Goal: Task Accomplishment & Management: Use online tool/utility

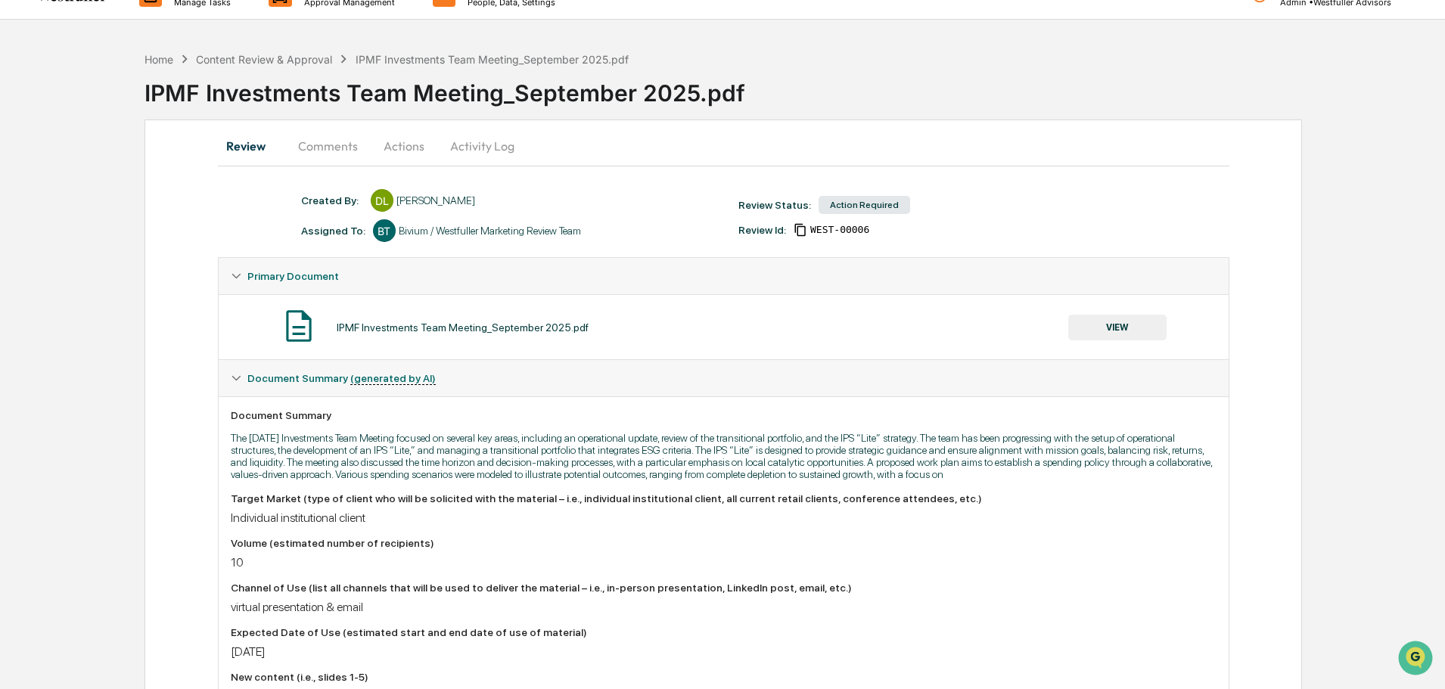
scroll to position [76, 0]
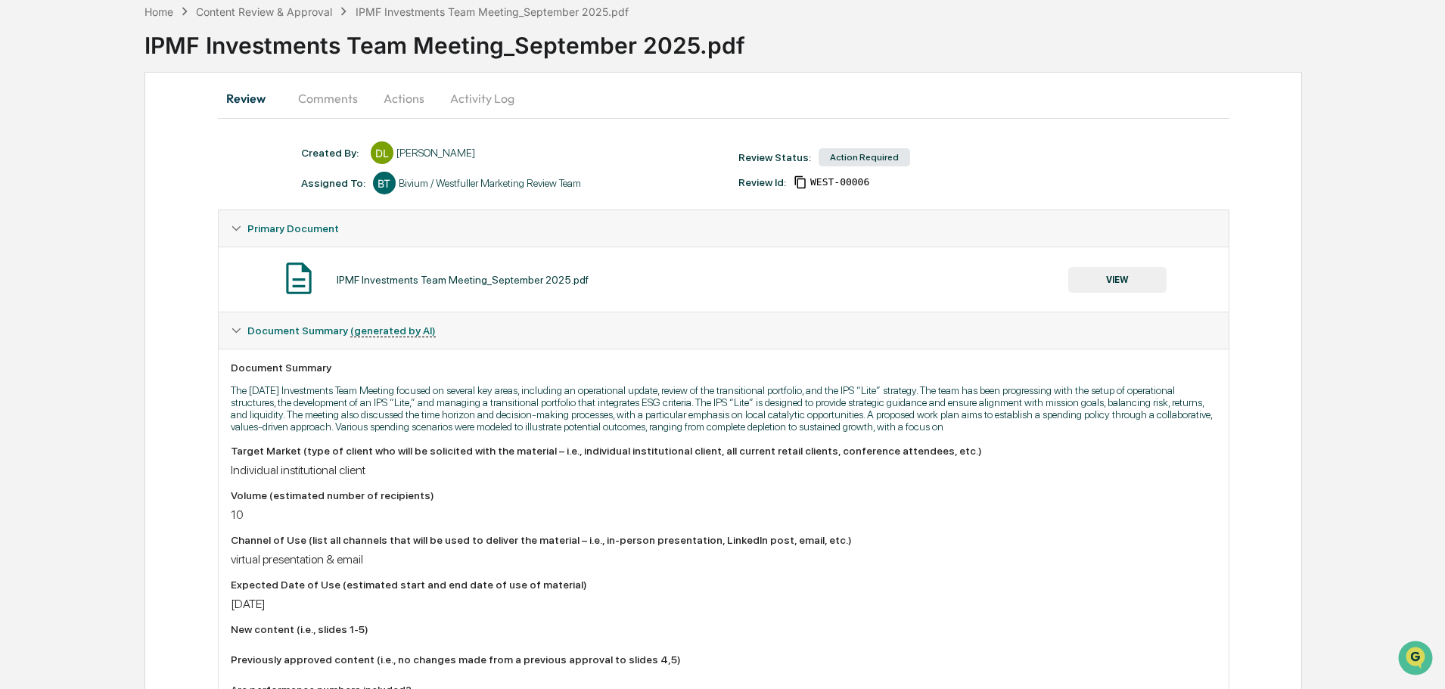
click at [309, 79] on div "Review Comments Actions Activity Log Created By: ‎ ‎ DL [PERSON_NAME] Assigned …" at bounding box center [722, 698] width 1157 height 1252
click at [309, 89] on button "Comments" at bounding box center [328, 98] width 84 height 36
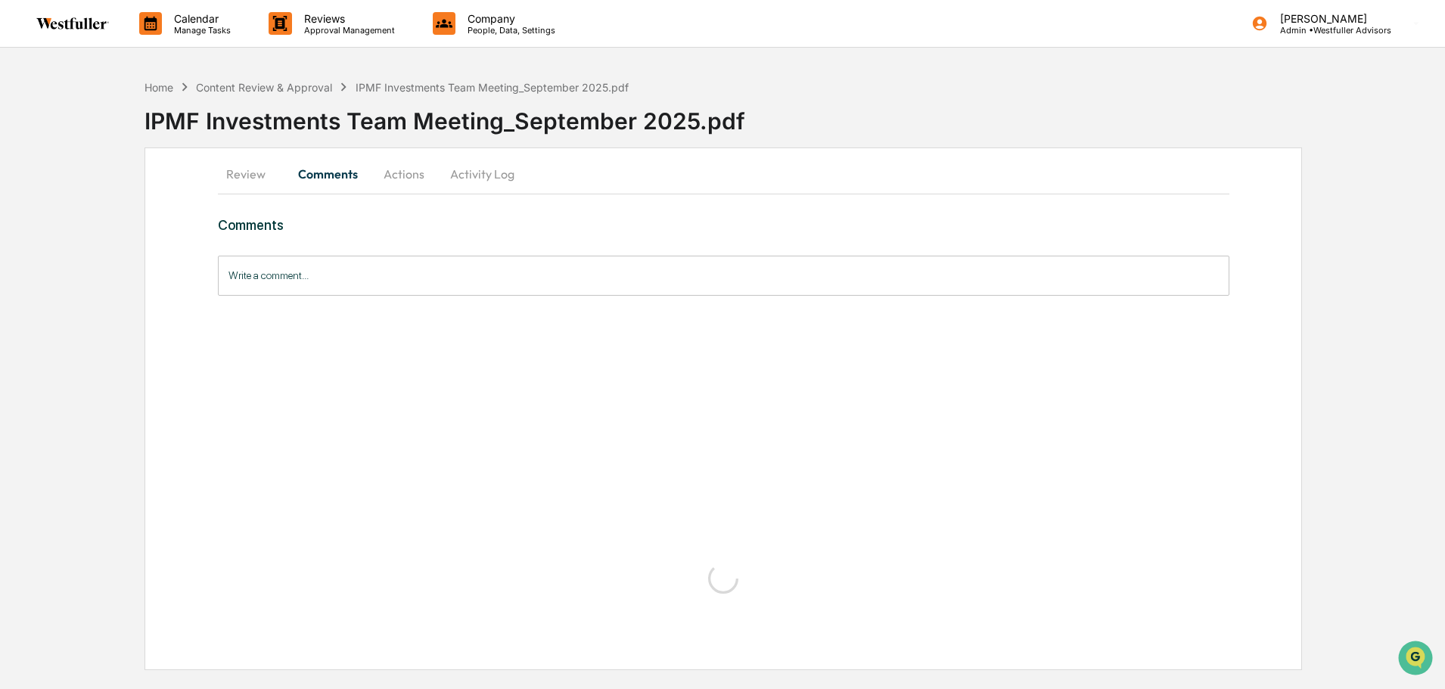
scroll to position [0, 0]
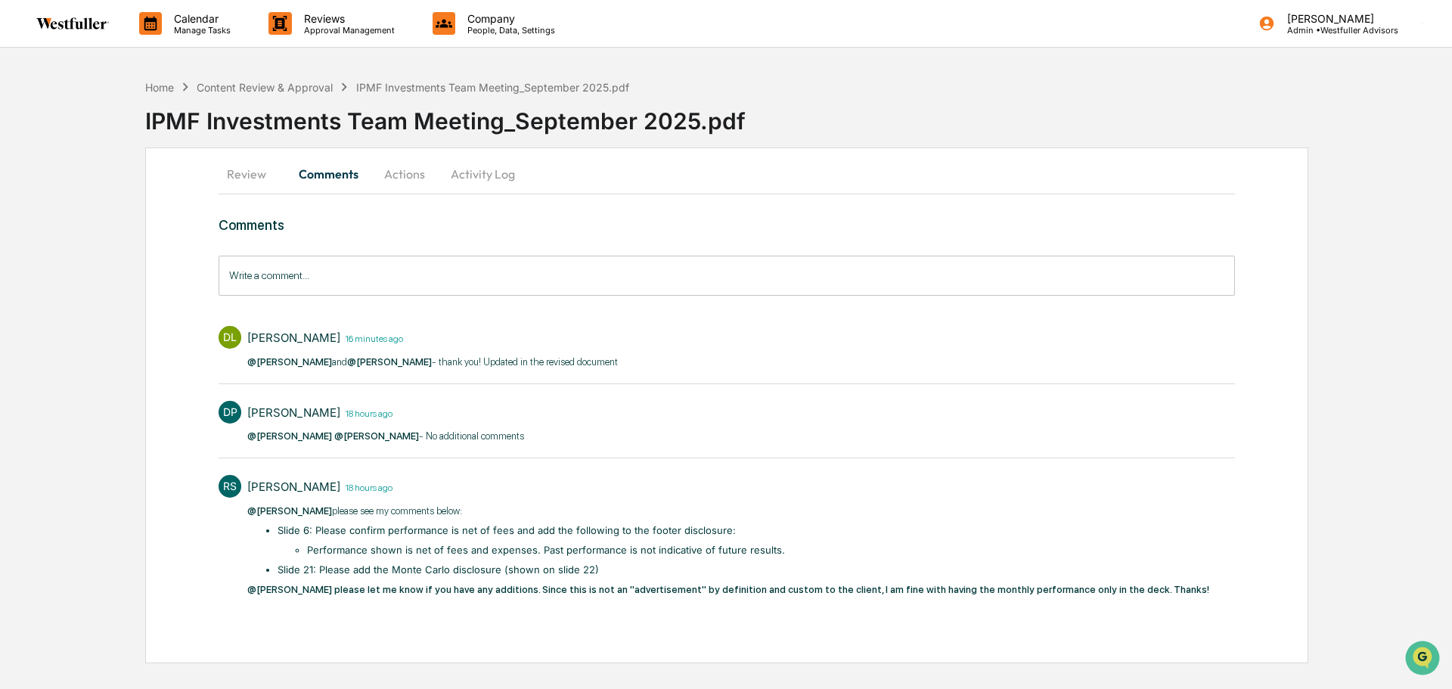
click at [250, 175] on button "Review" at bounding box center [253, 174] width 68 height 36
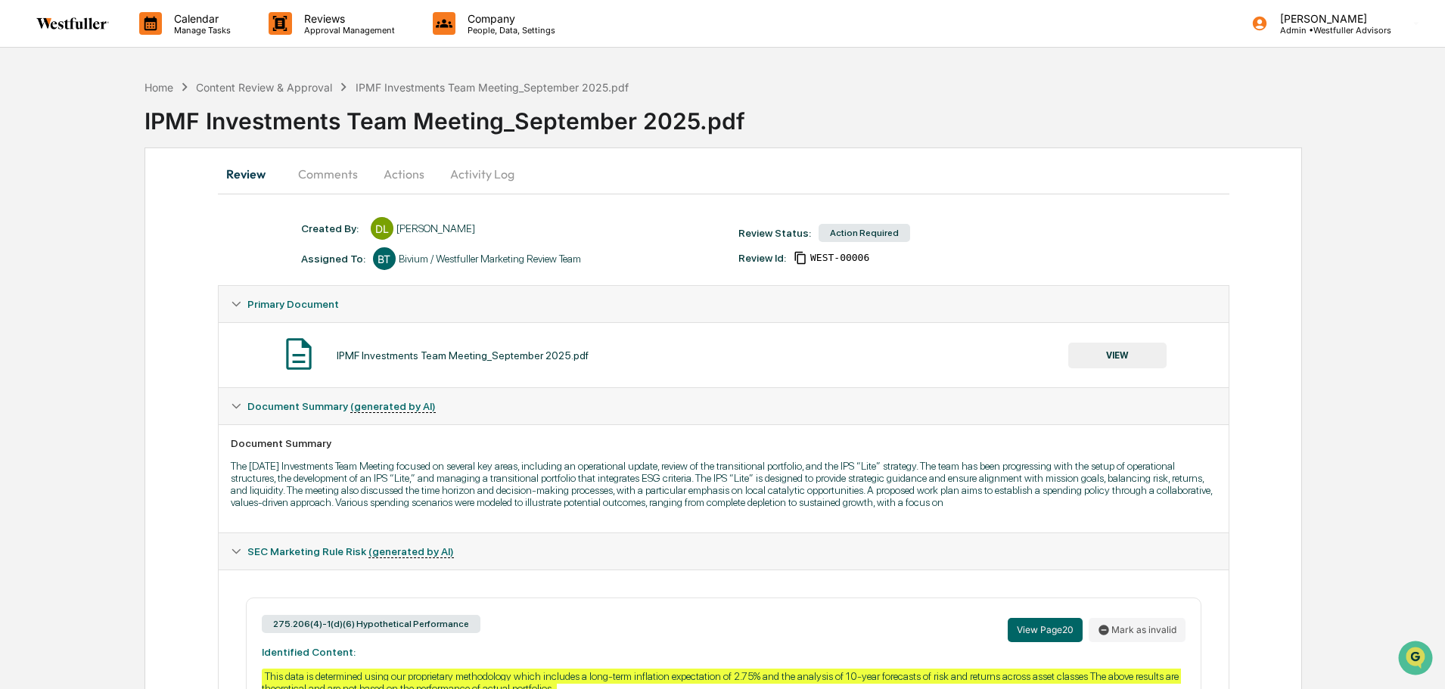
click at [1150, 358] on button "VIEW" at bounding box center [1117, 356] width 98 height 26
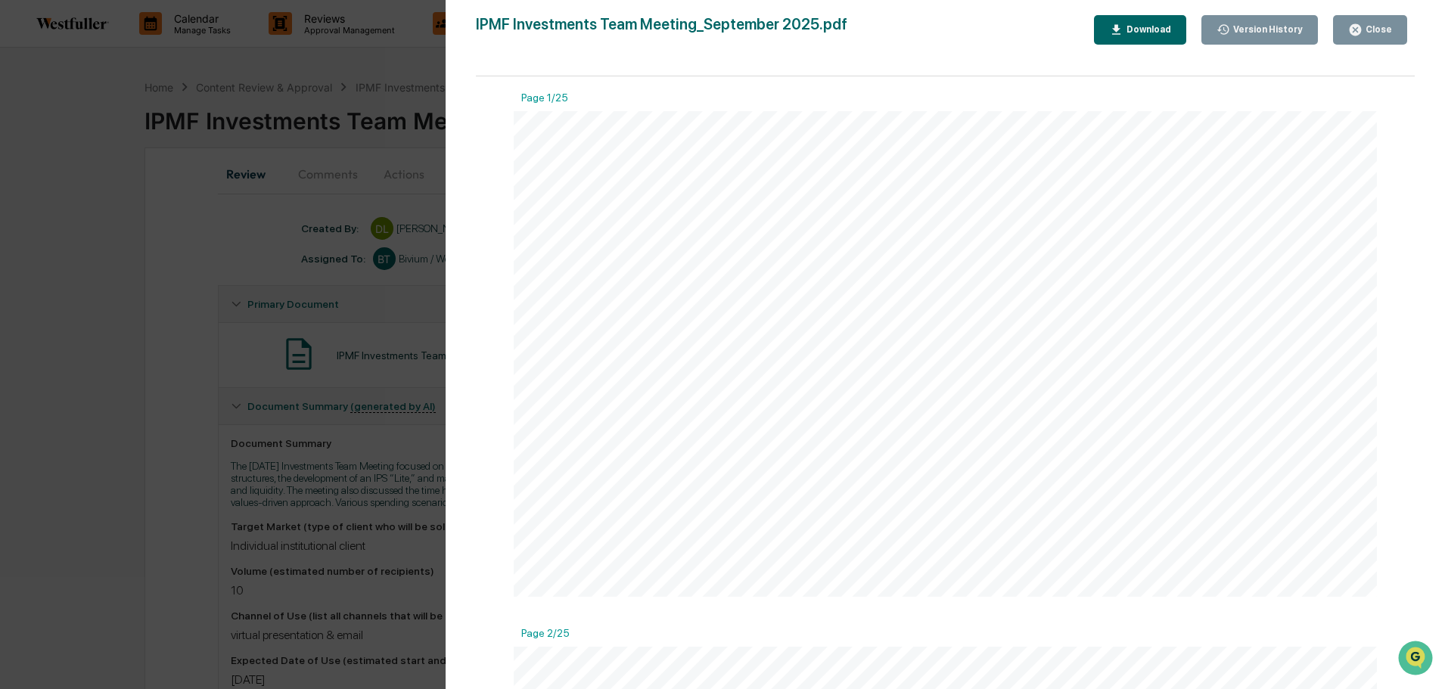
click at [1287, 22] on button "Version History" at bounding box center [1259, 30] width 117 height 30
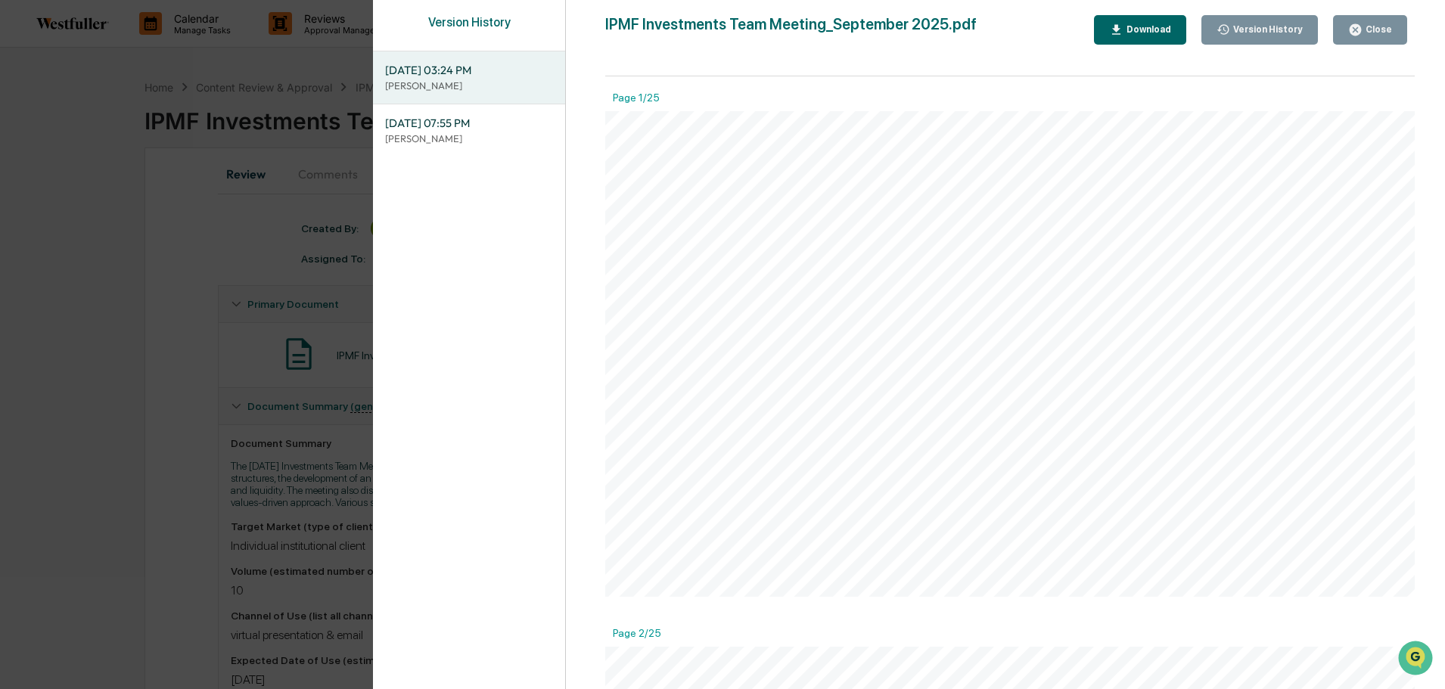
click at [556, 76] on div "[DATE] 03:24 PM [PERSON_NAME]" at bounding box center [469, 77] width 192 height 52
click at [1154, 34] on div "Download" at bounding box center [1147, 29] width 48 height 11
click at [1354, 42] on button "Close" at bounding box center [1370, 30] width 74 height 30
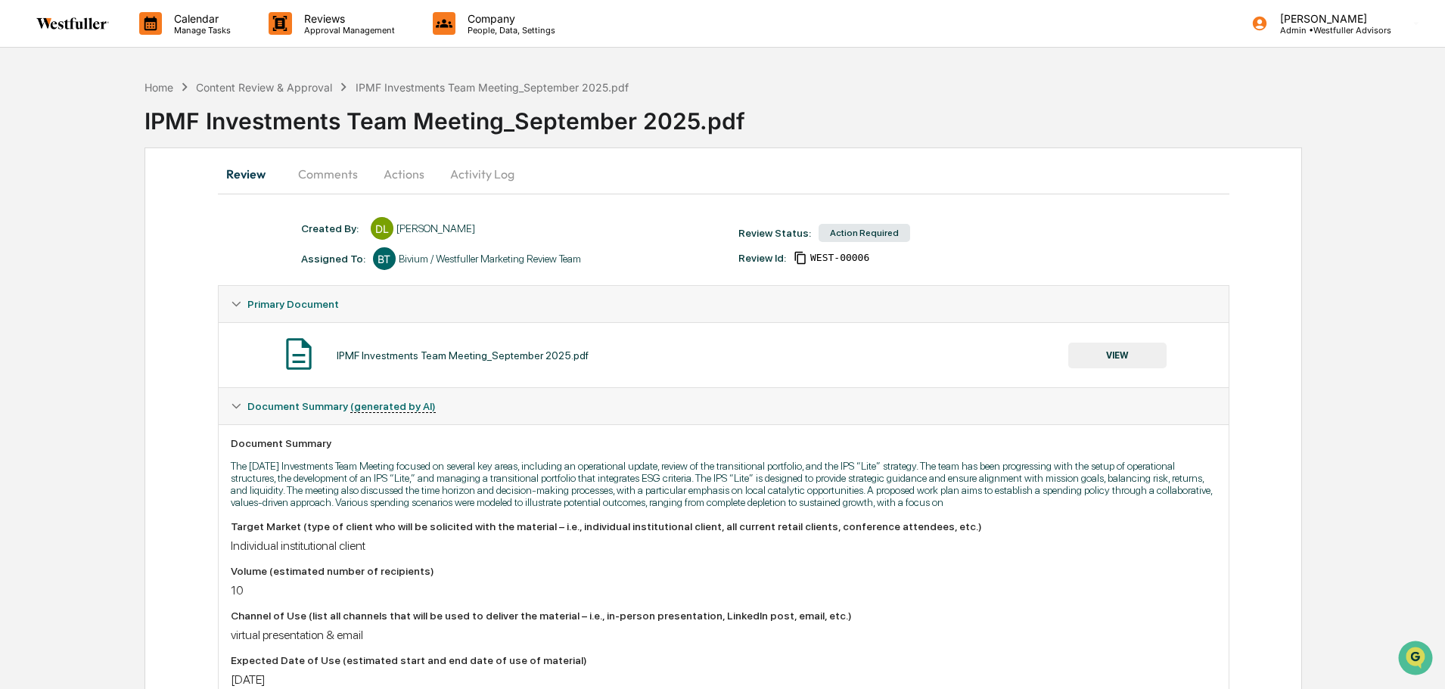
click at [310, 187] on button "Comments" at bounding box center [328, 174] width 84 height 36
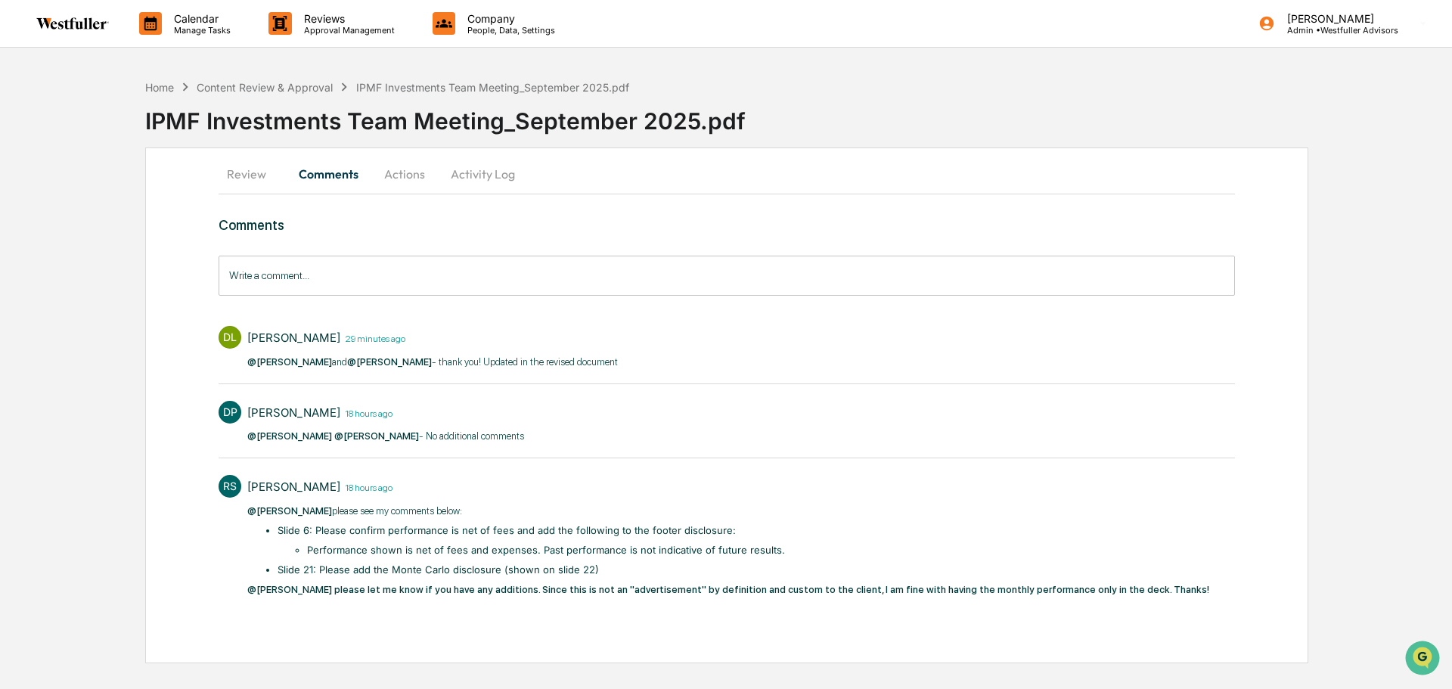
click at [408, 266] on input "Write a comment..." at bounding box center [727, 276] width 1017 height 40
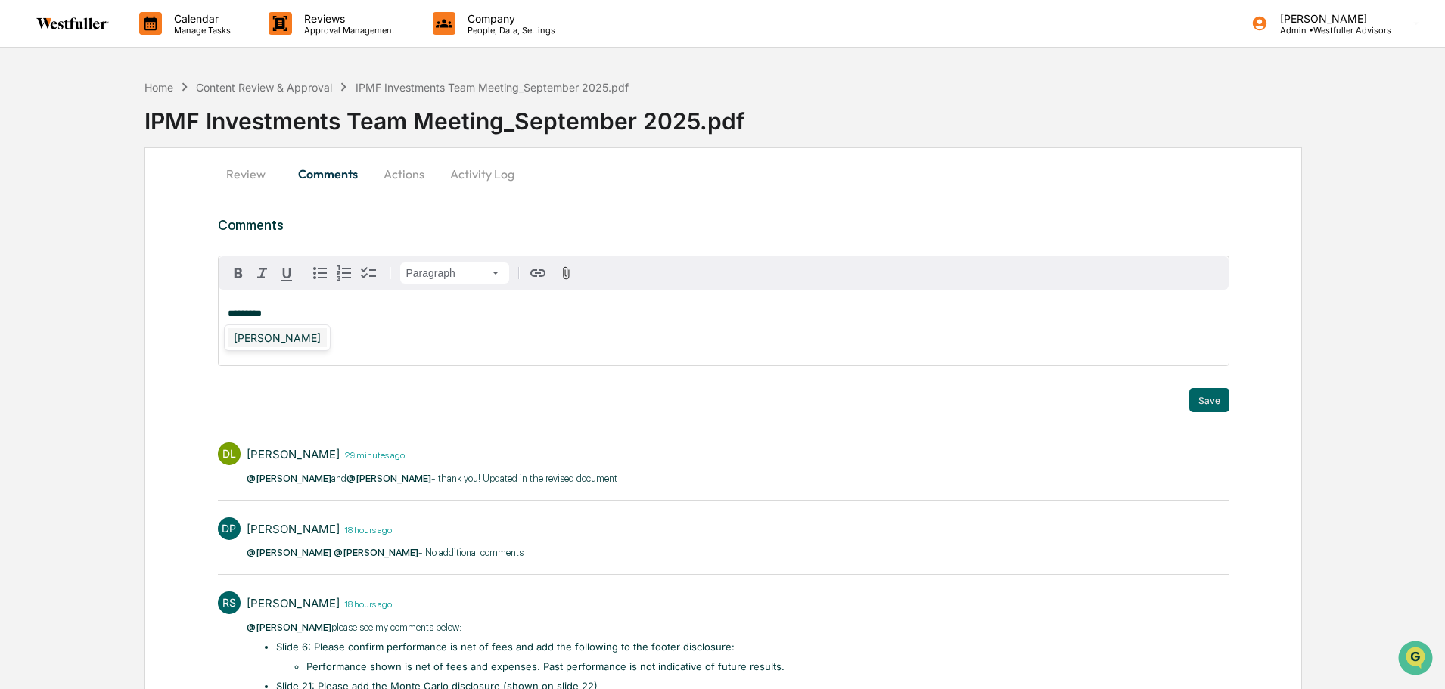
click at [290, 334] on div "[PERSON_NAME]" at bounding box center [277, 337] width 99 height 19
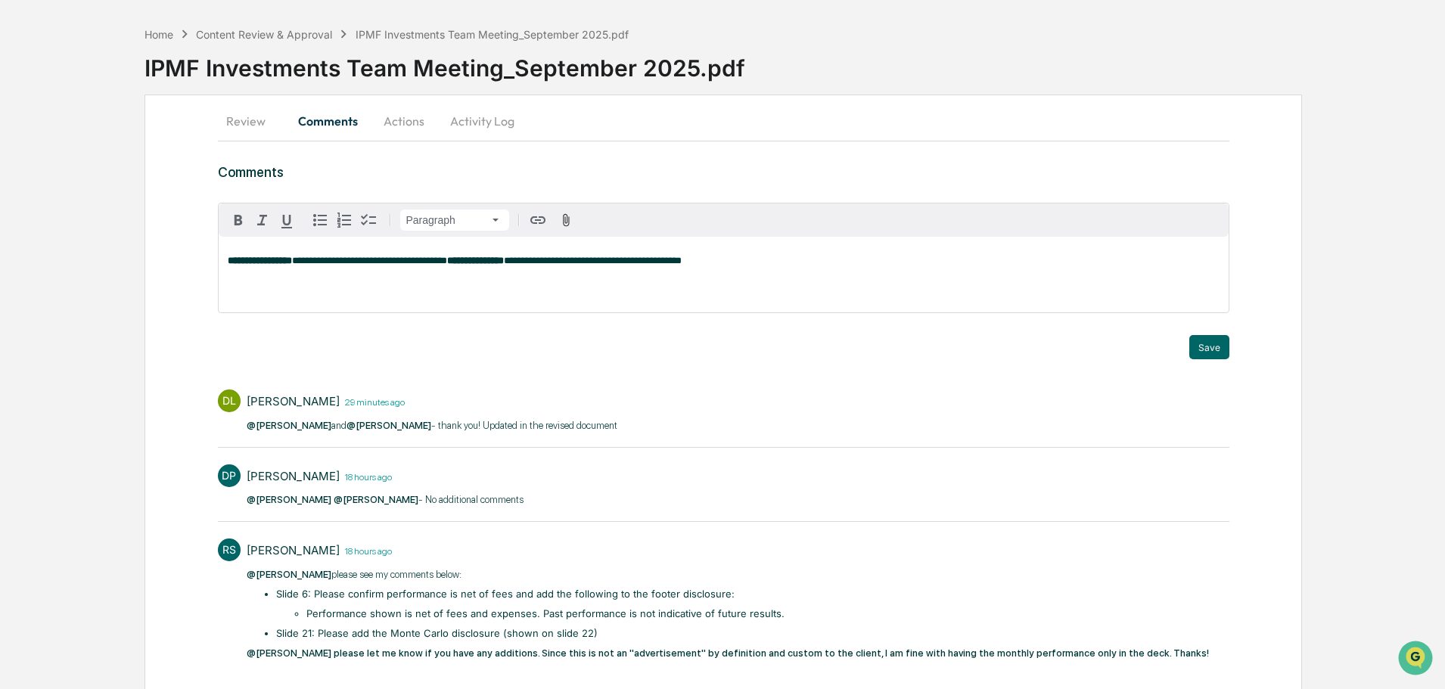
scroll to position [76, 0]
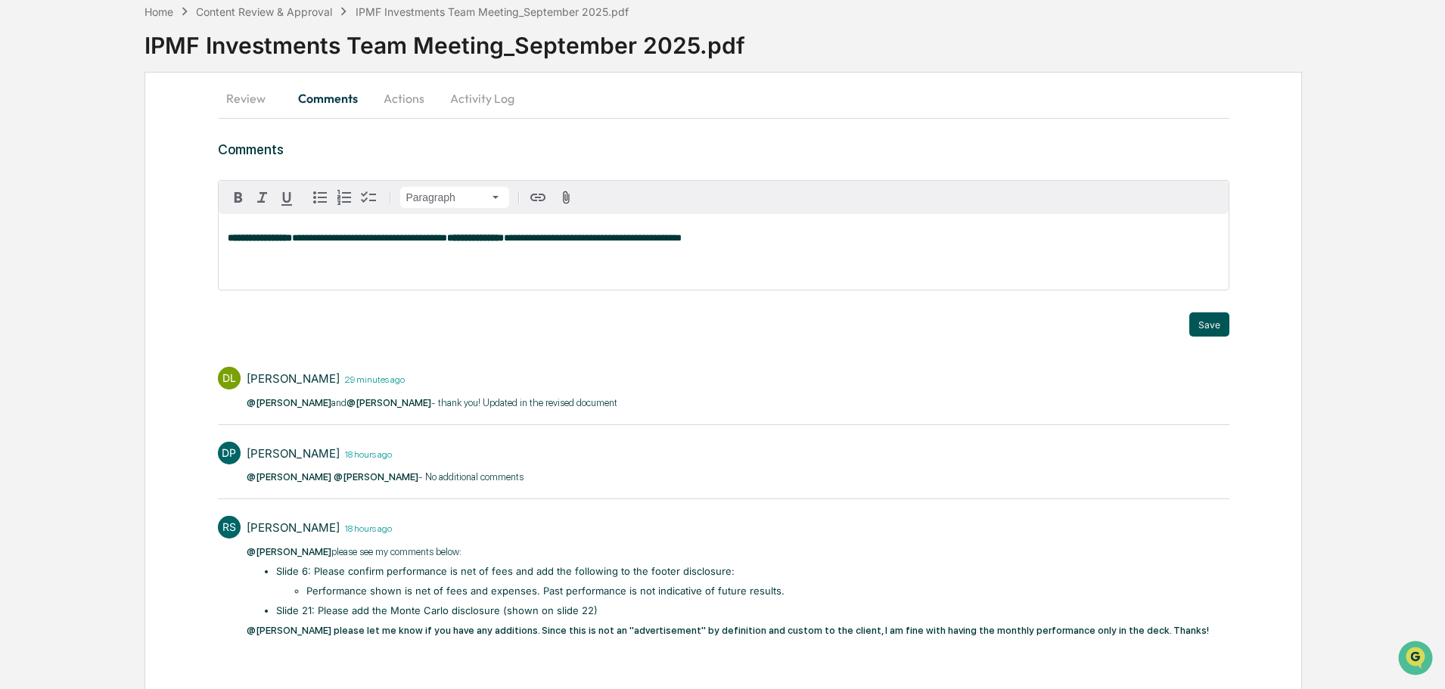
click at [1220, 333] on button "Save" at bounding box center [1209, 324] width 40 height 24
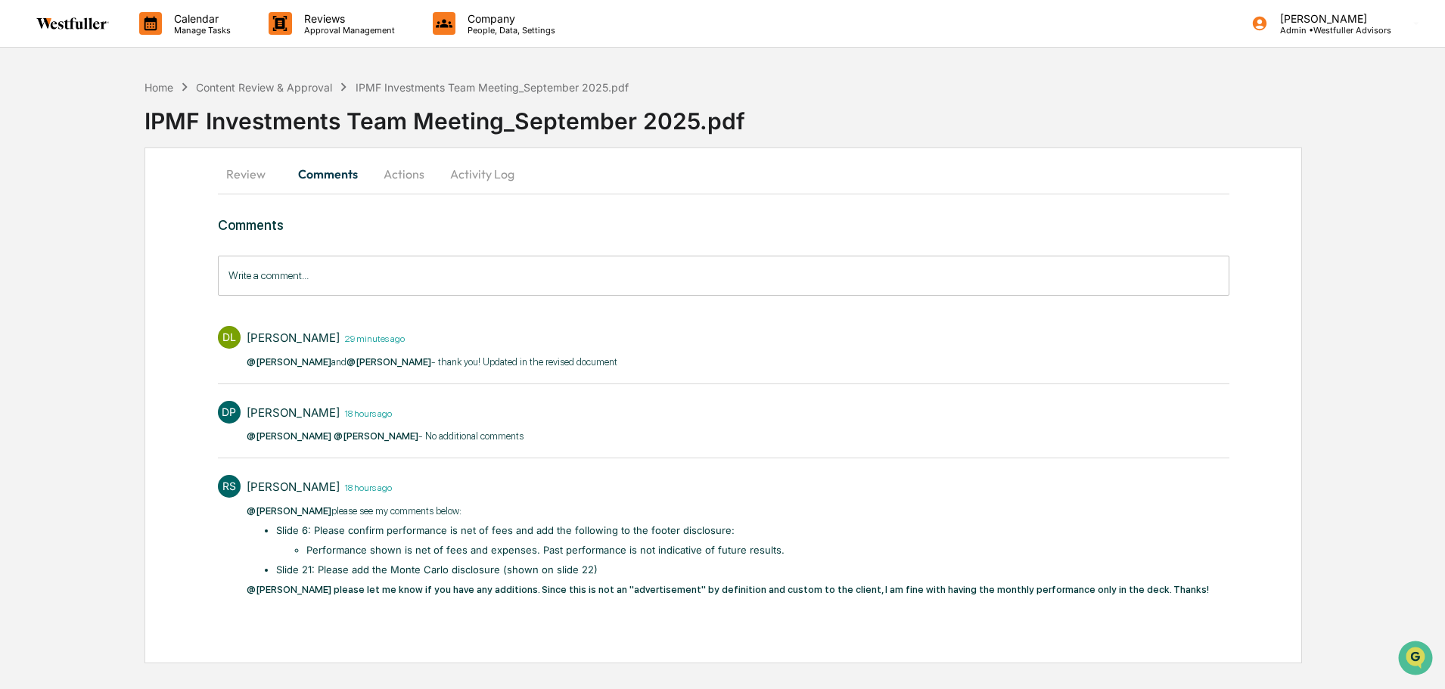
scroll to position [0, 0]
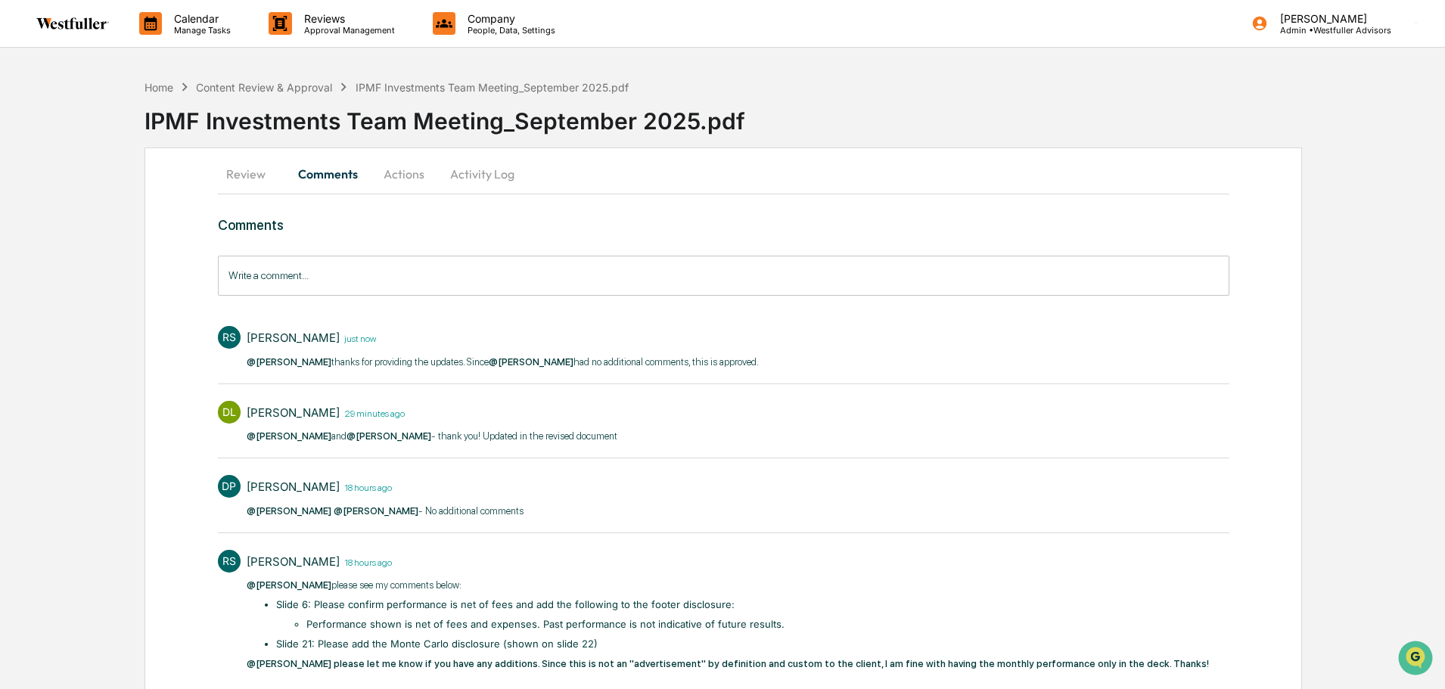
click at [402, 171] on button "Actions" at bounding box center [404, 174] width 68 height 36
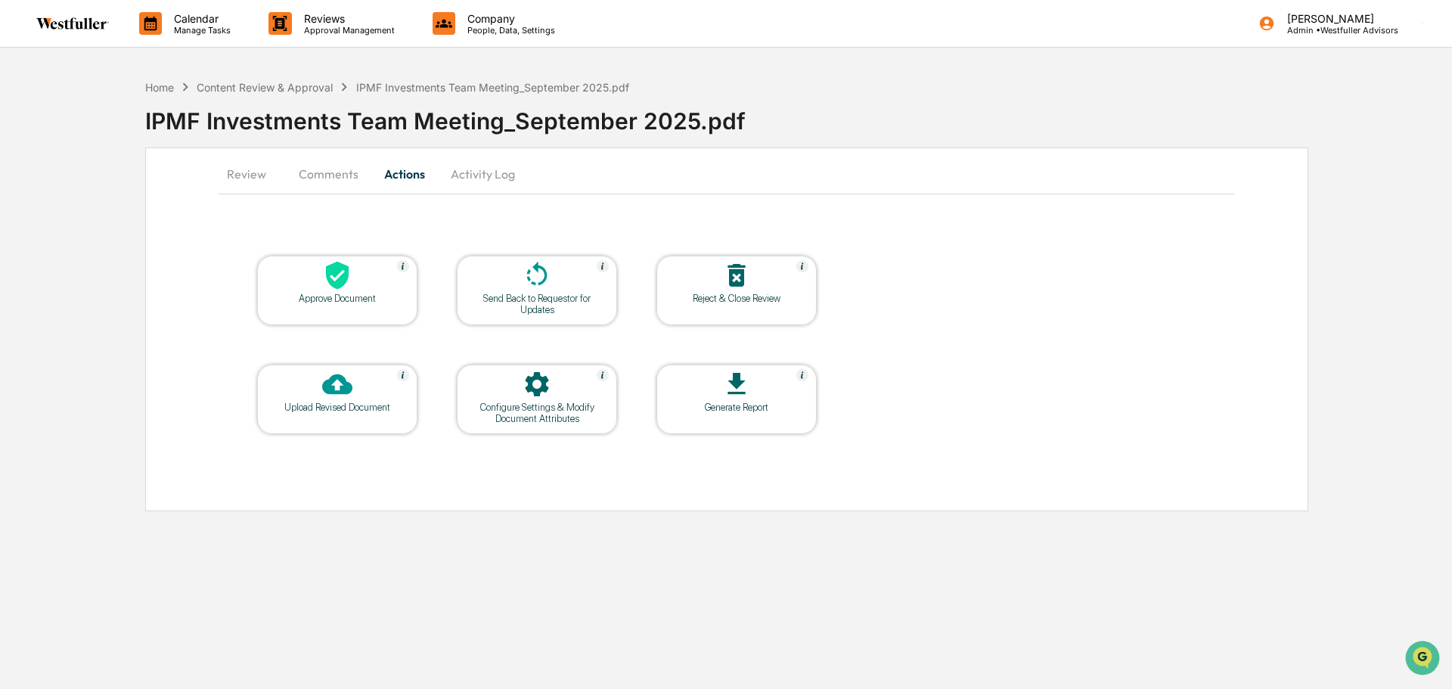
click at [360, 290] on div at bounding box center [337, 276] width 151 height 33
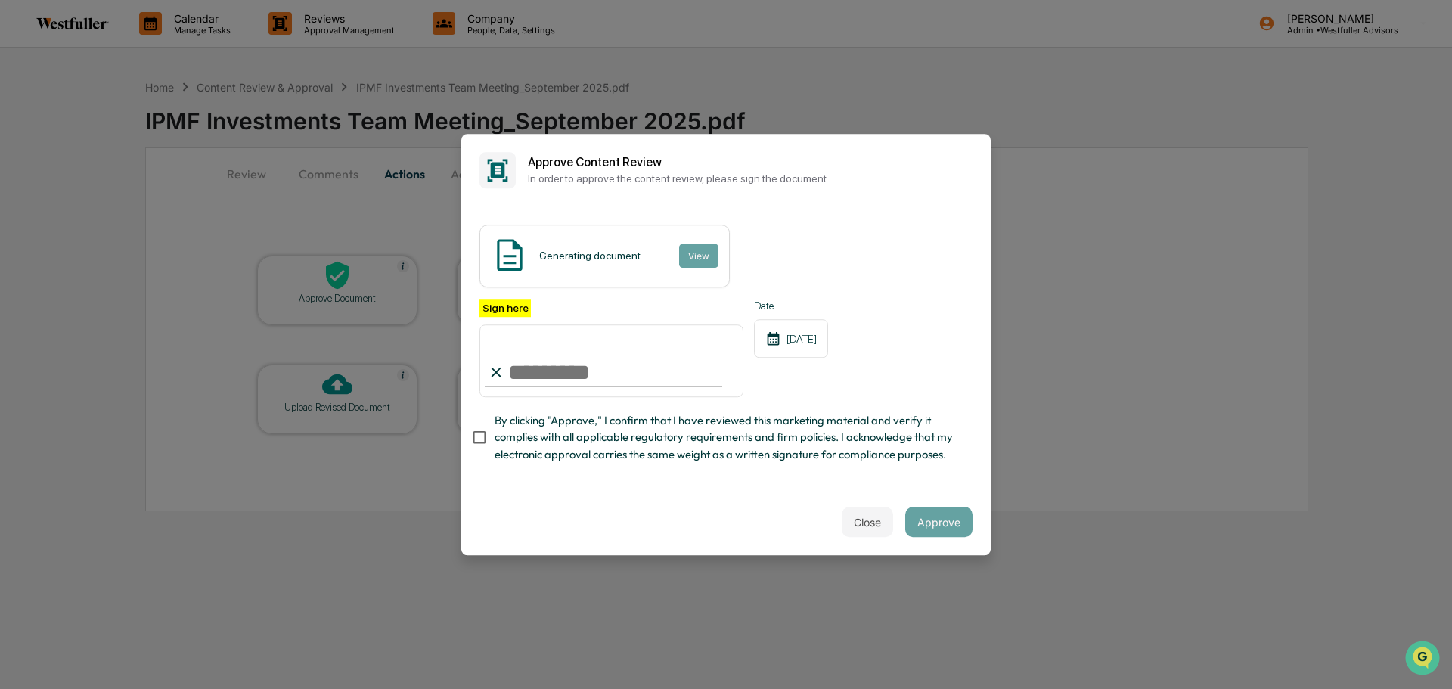
click at [619, 371] on input "Sign here" at bounding box center [612, 361] width 264 height 73
type input "**********"
click at [955, 529] on button "Approve" at bounding box center [938, 522] width 67 height 30
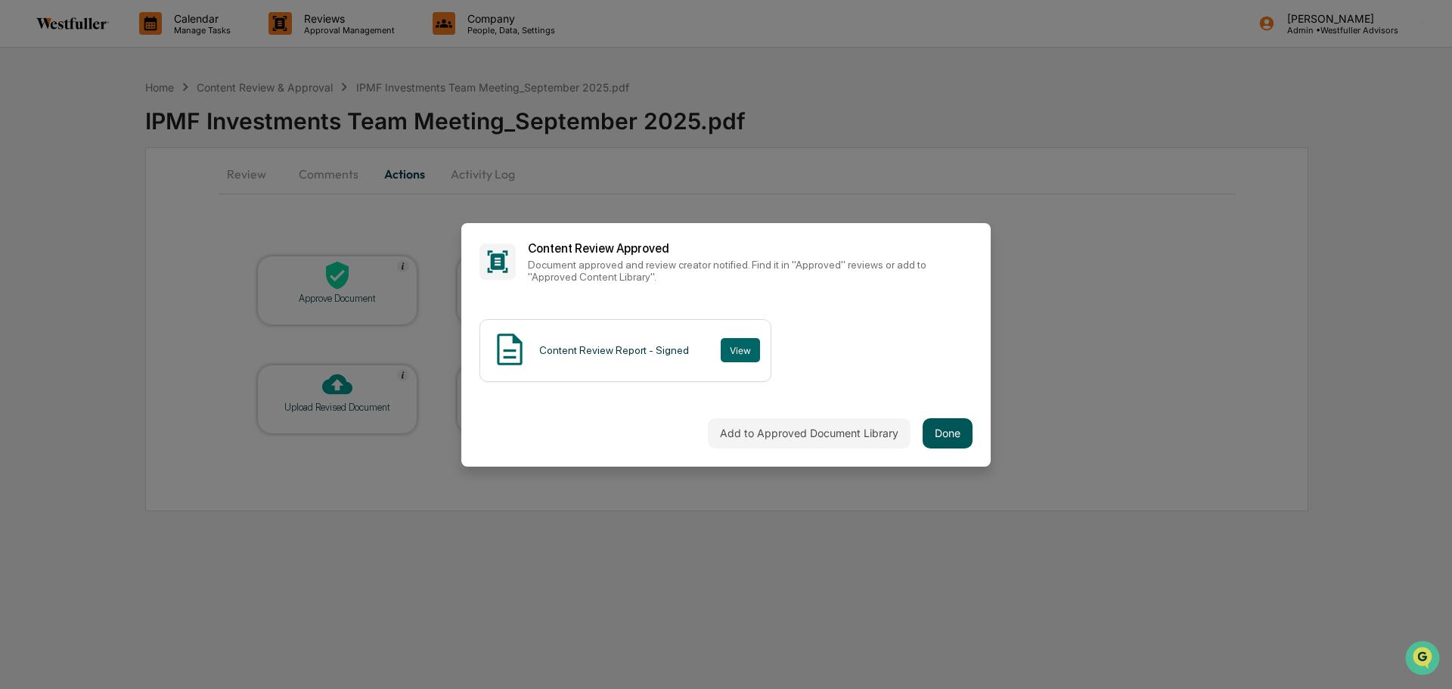
click at [961, 433] on button "Done" at bounding box center [948, 433] width 50 height 30
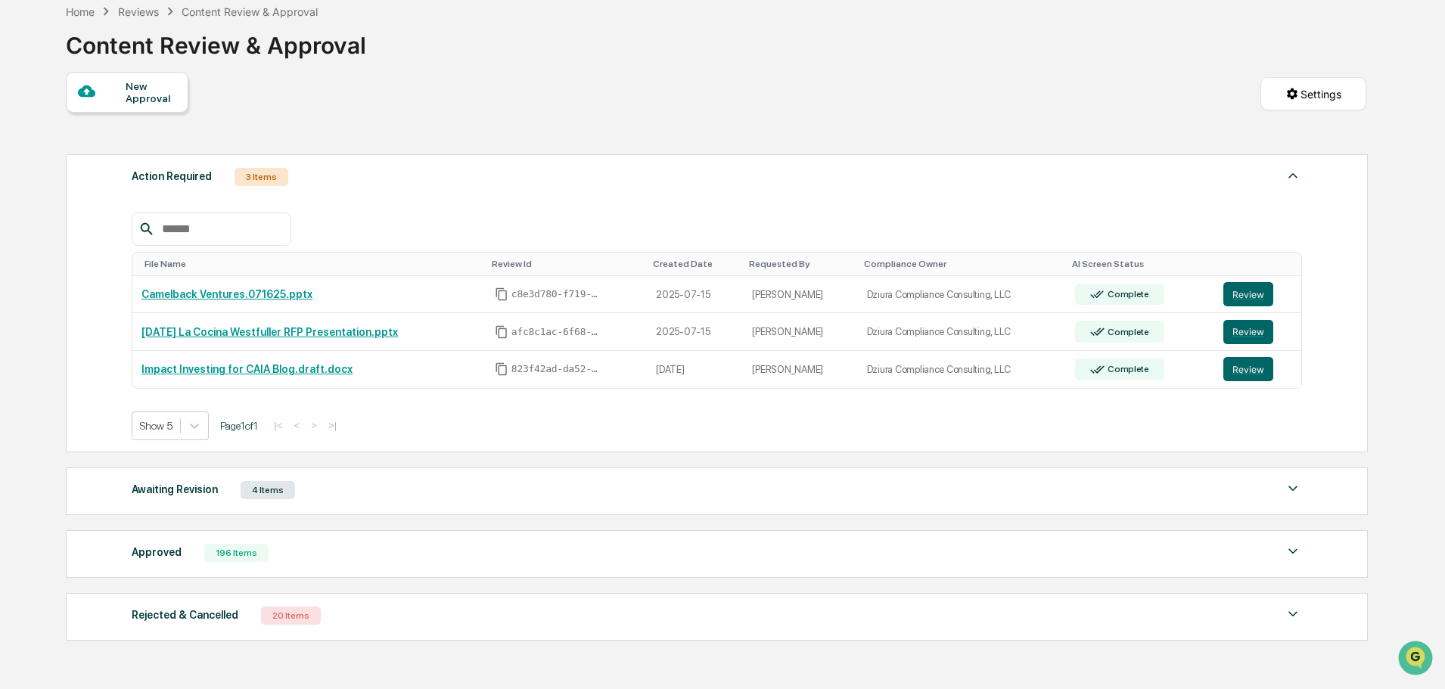
click at [396, 558] on div "Approved 196 Items" at bounding box center [717, 552] width 1170 height 21
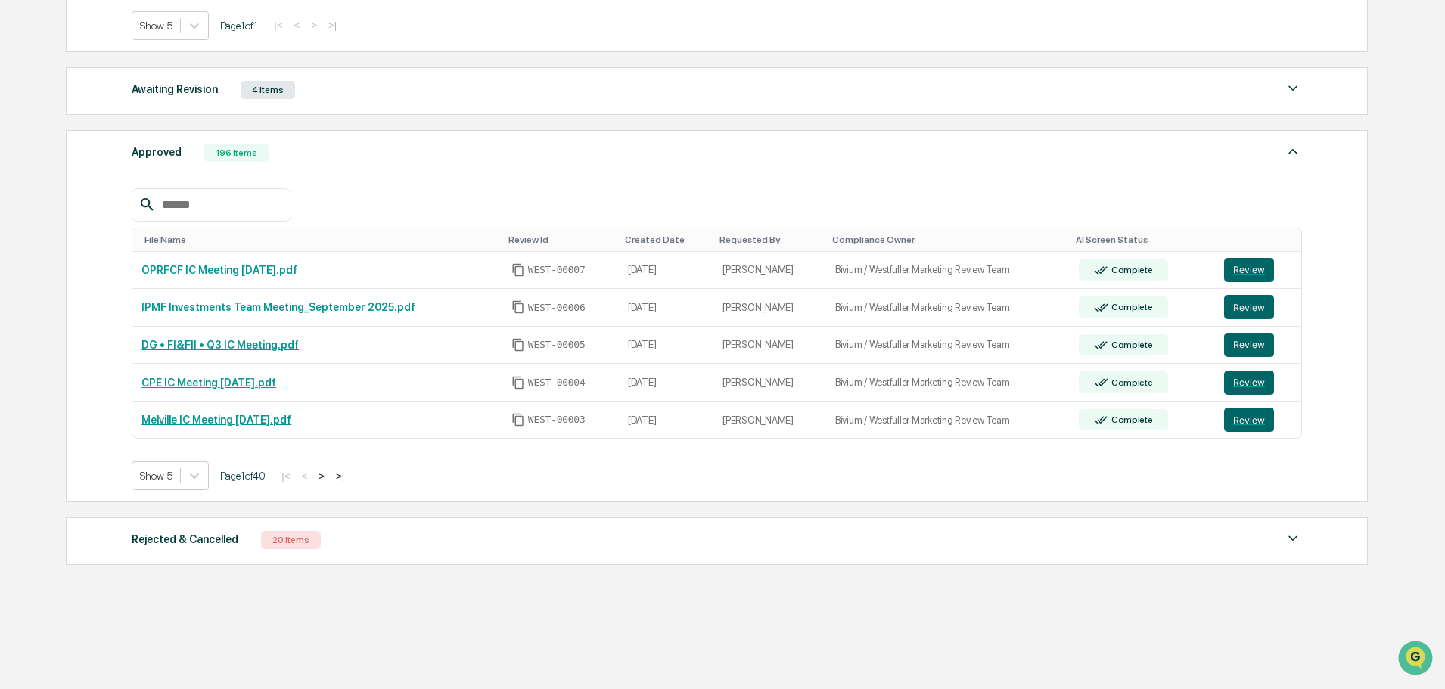
scroll to position [489, 0]
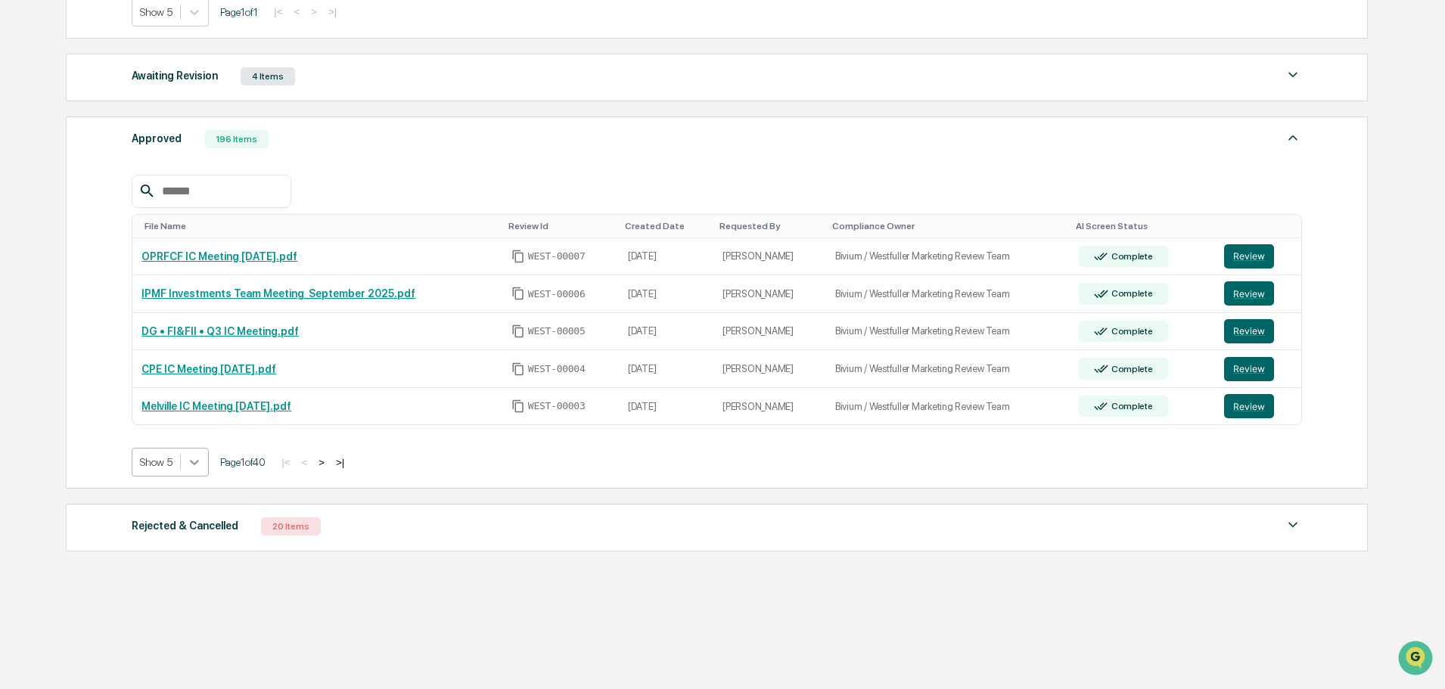
click at [185, 469] on div at bounding box center [194, 462] width 27 height 27
click at [172, 589] on div "Show 100" at bounding box center [171, 594] width 78 height 24
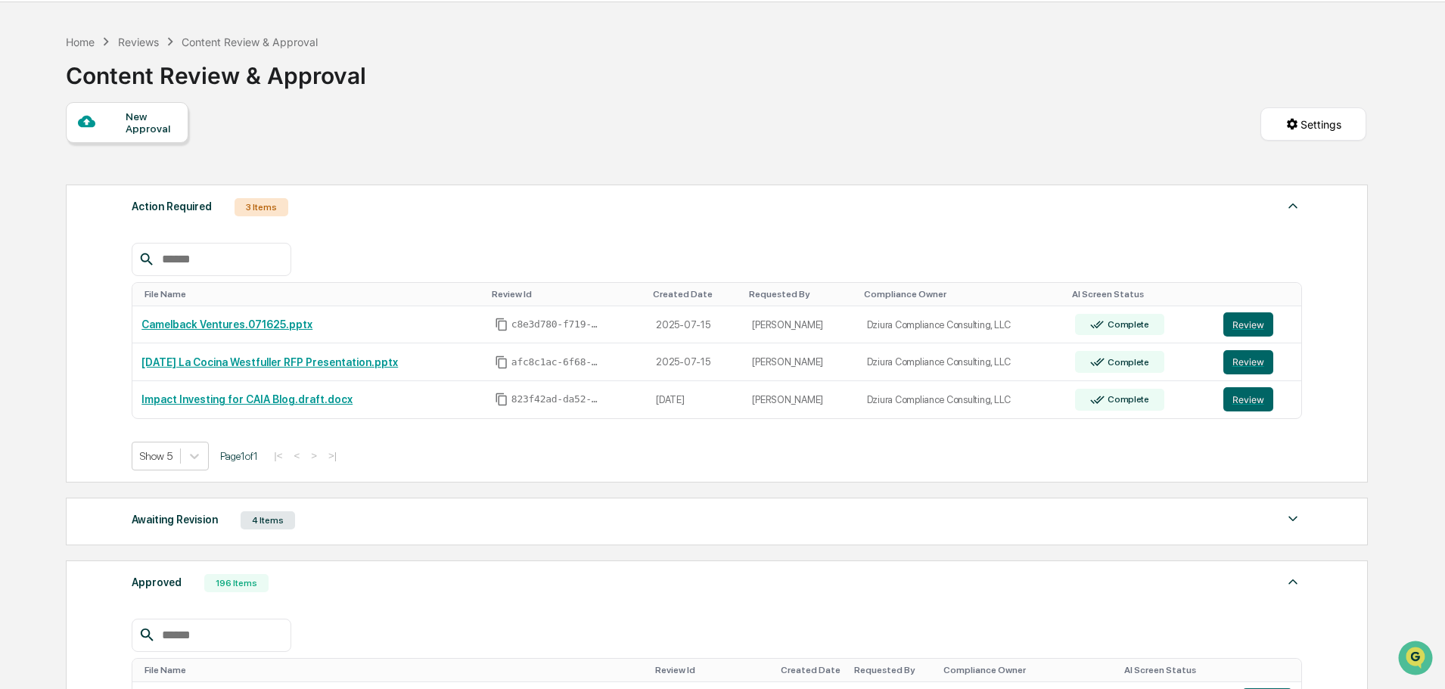
scroll to position [0, 0]
